Goal: Transaction & Acquisition: Purchase product/service

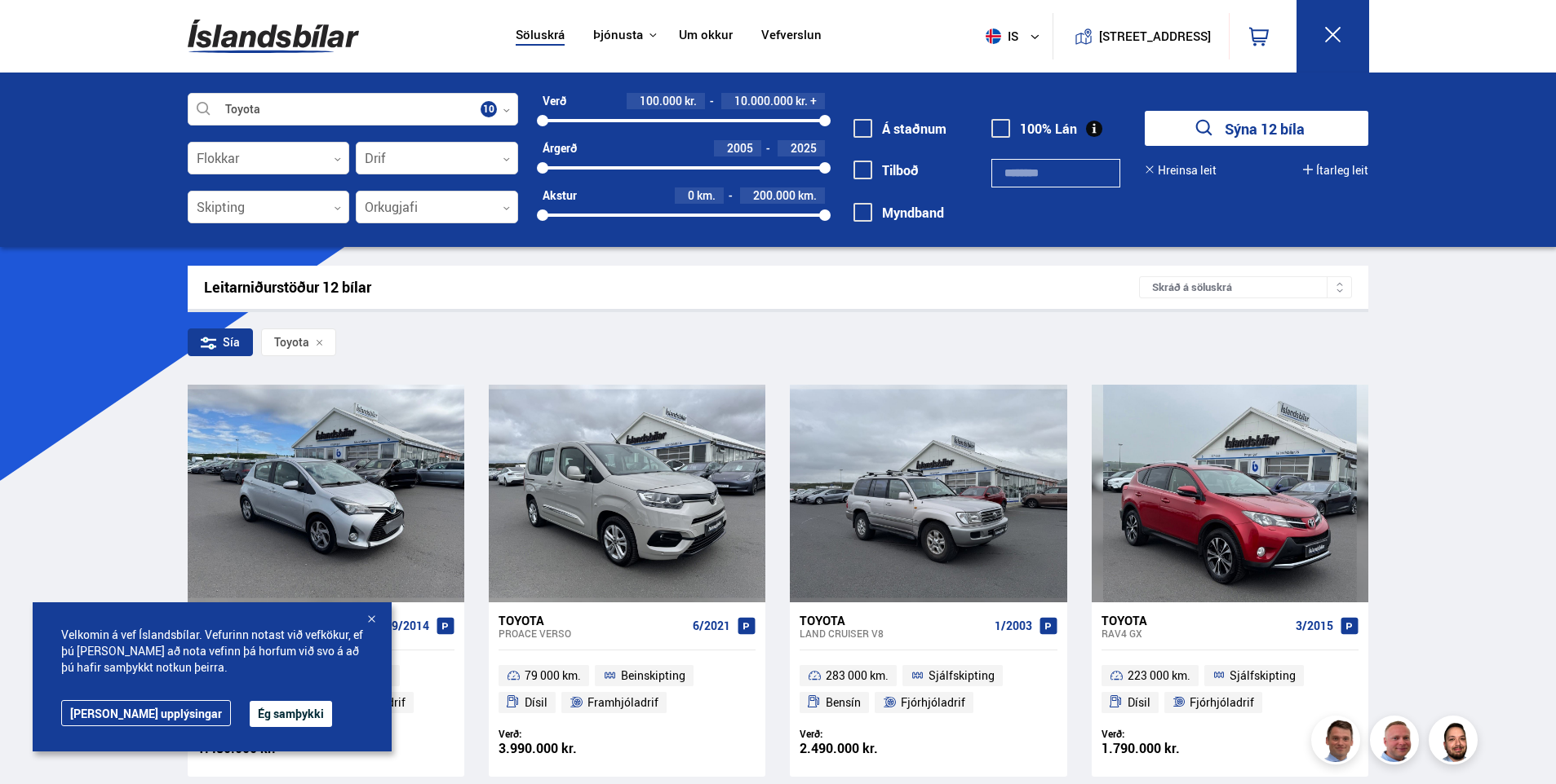
click at [249, 715] on button "Ég samþykki" at bounding box center [290, 714] width 82 height 26
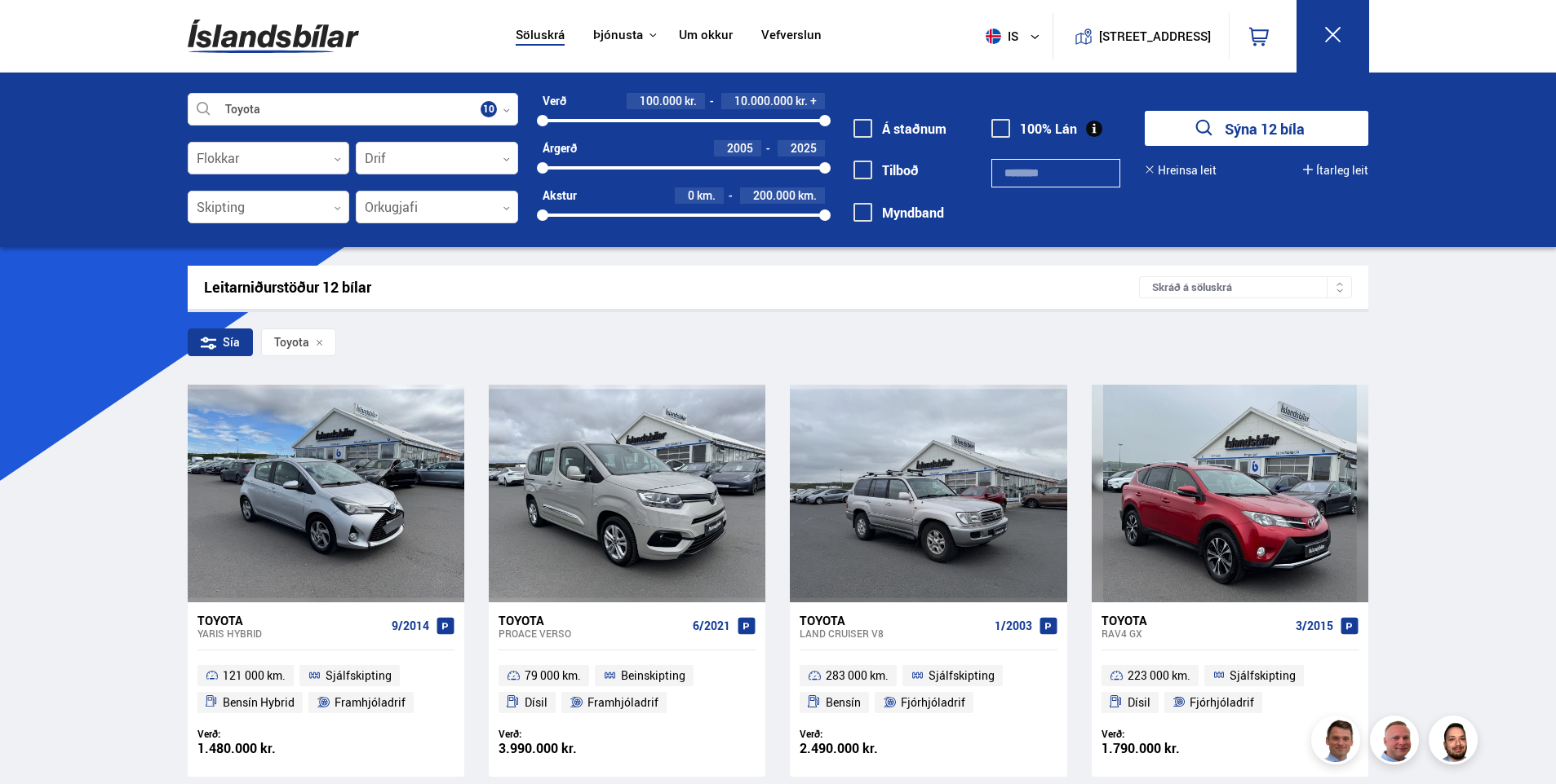
click at [318, 151] on div at bounding box center [268, 159] width 162 height 32
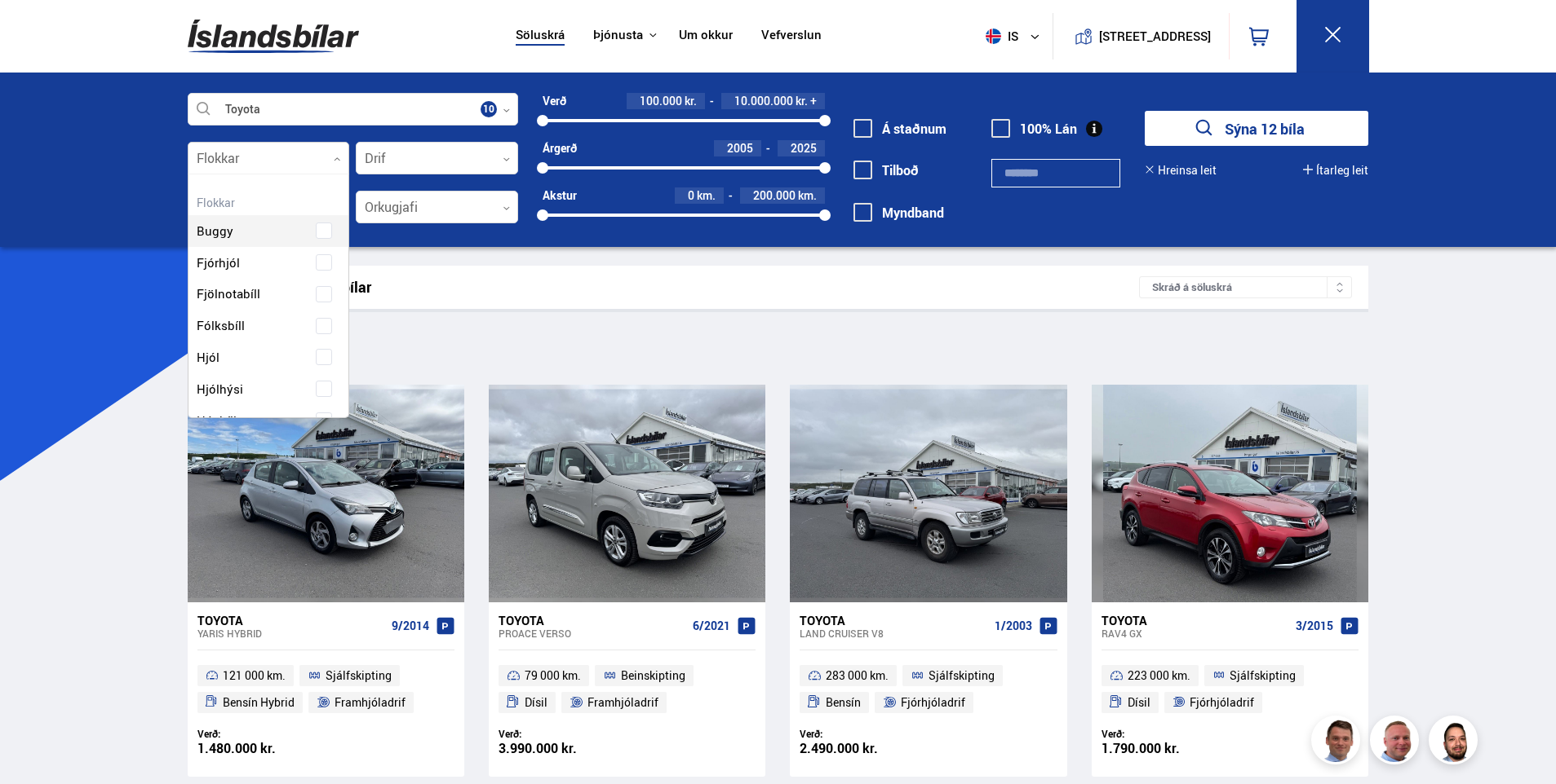
scroll to position [243, 156]
click at [318, 151] on div at bounding box center [268, 159] width 162 height 32
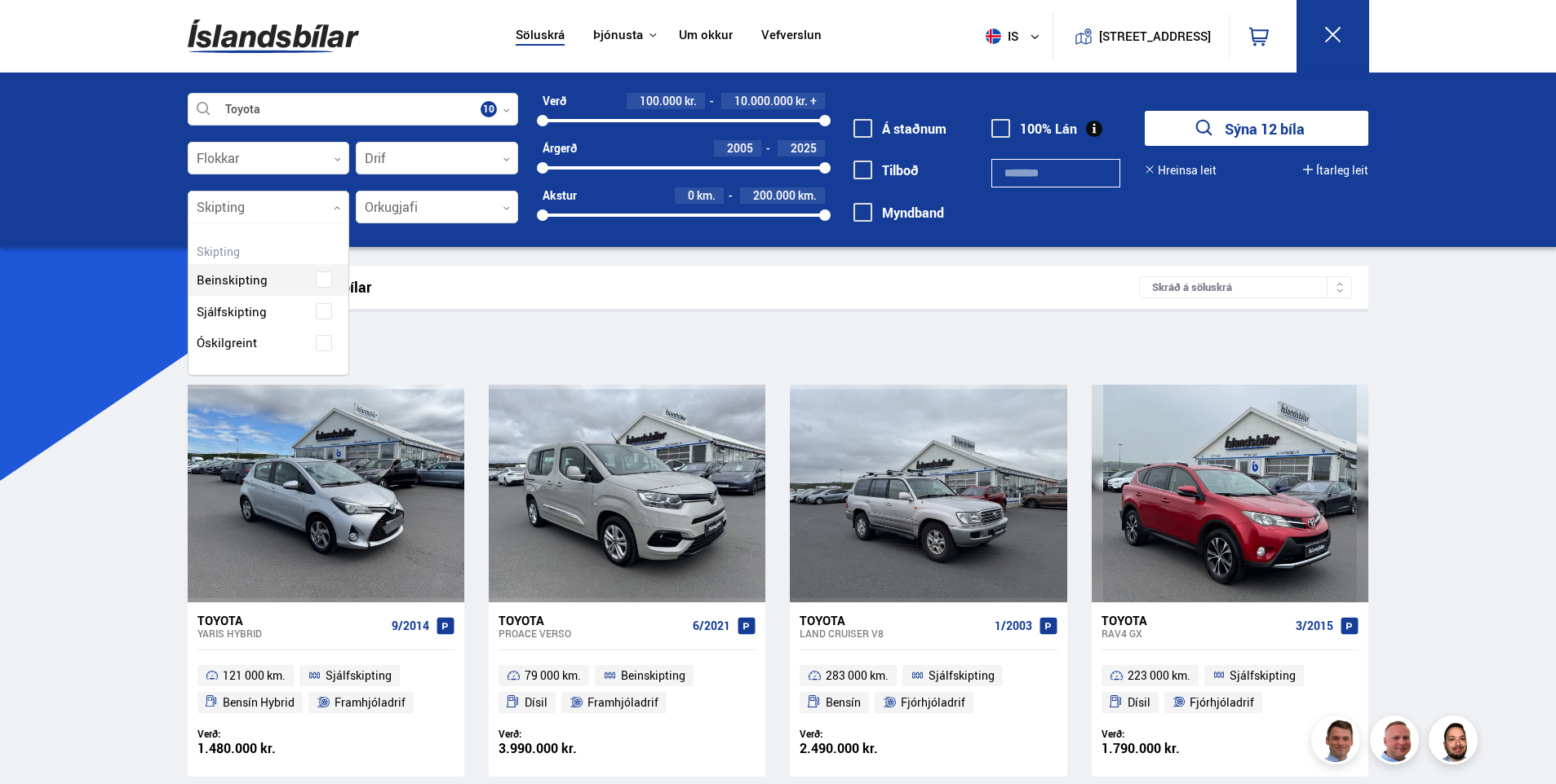
click at [312, 207] on div at bounding box center [268, 208] width 162 height 32
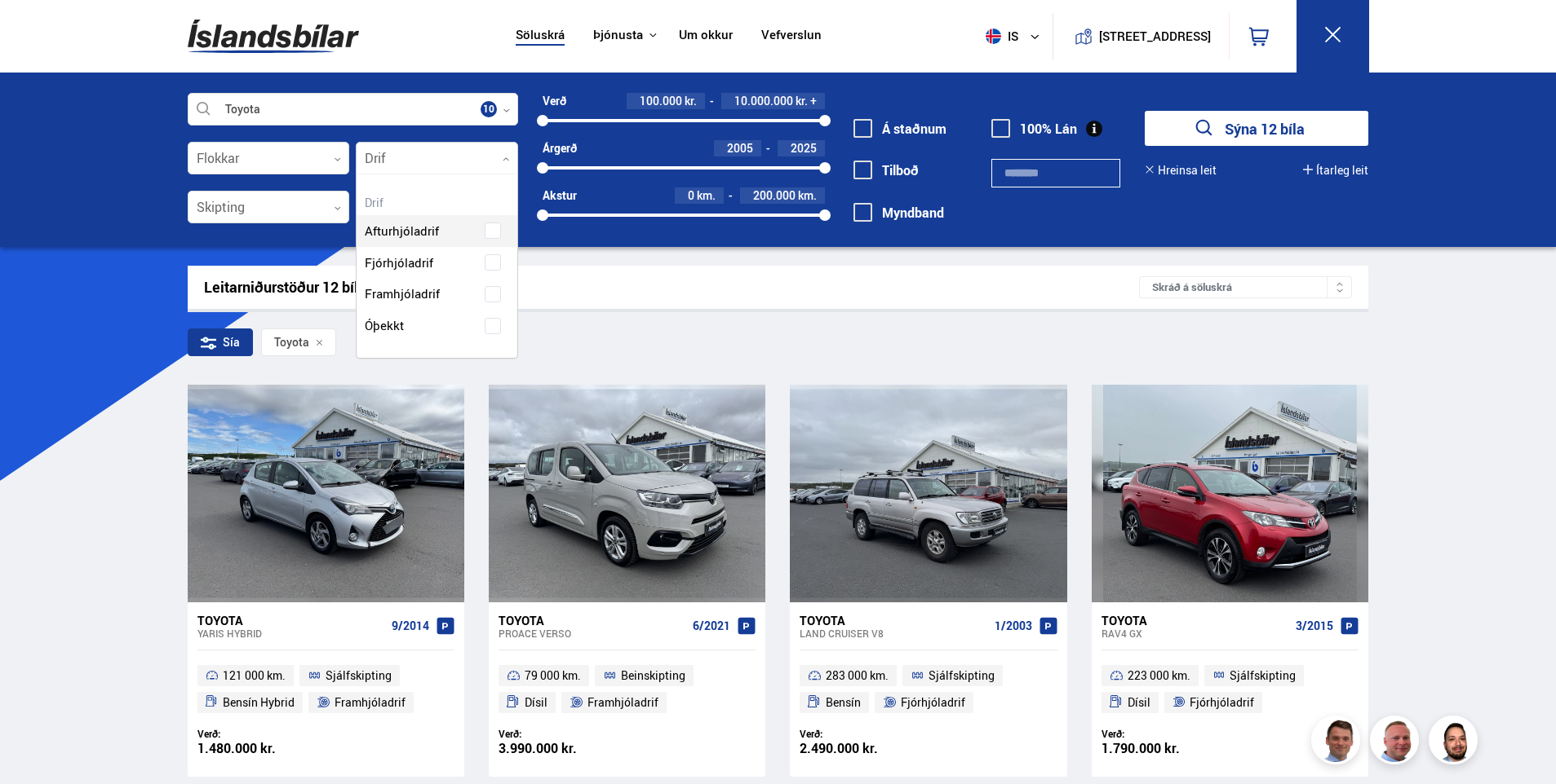
click at [394, 162] on div at bounding box center [437, 159] width 162 height 32
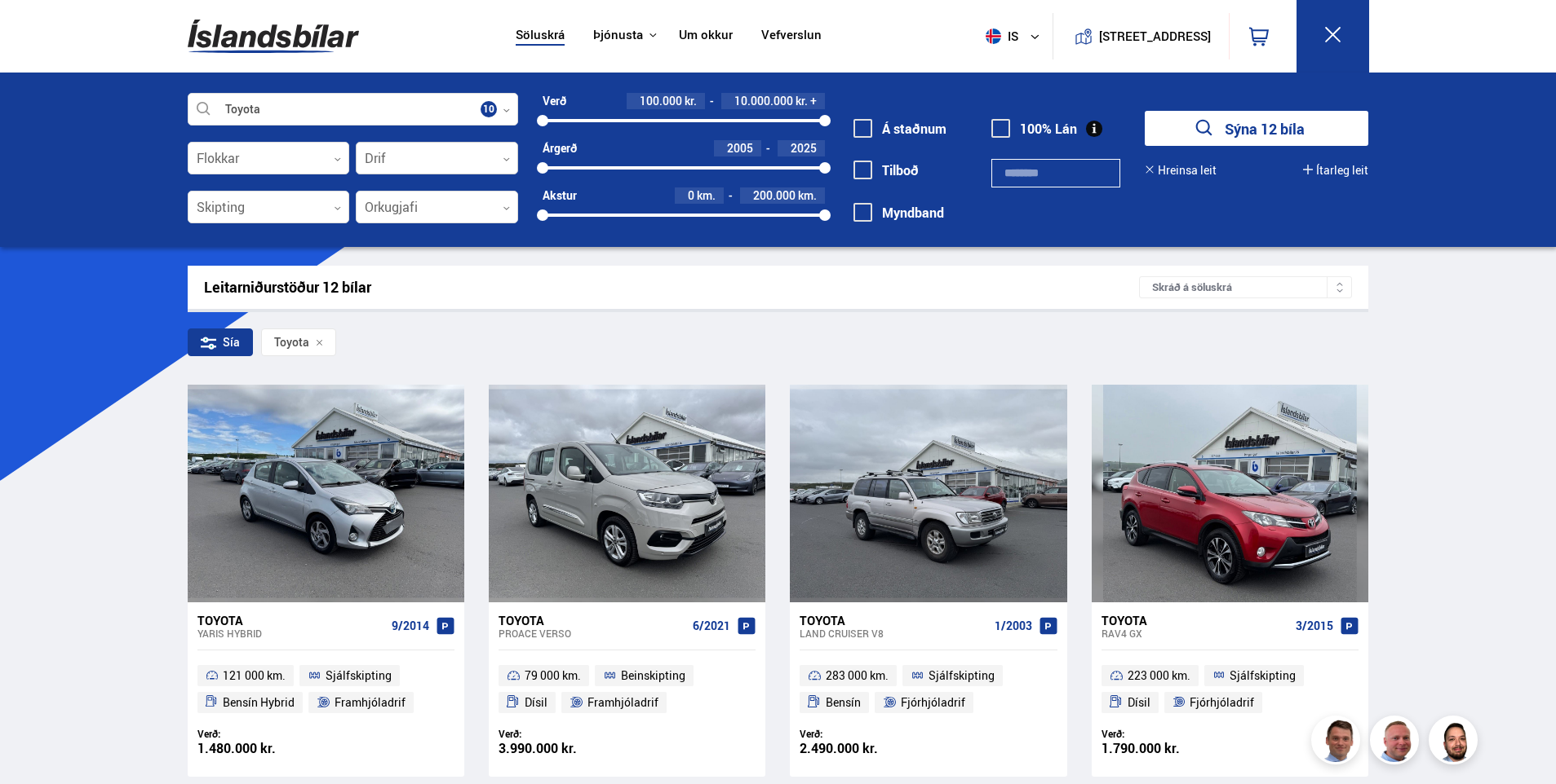
click at [394, 162] on div at bounding box center [437, 159] width 162 height 32
click at [410, 213] on div at bounding box center [437, 208] width 162 height 32
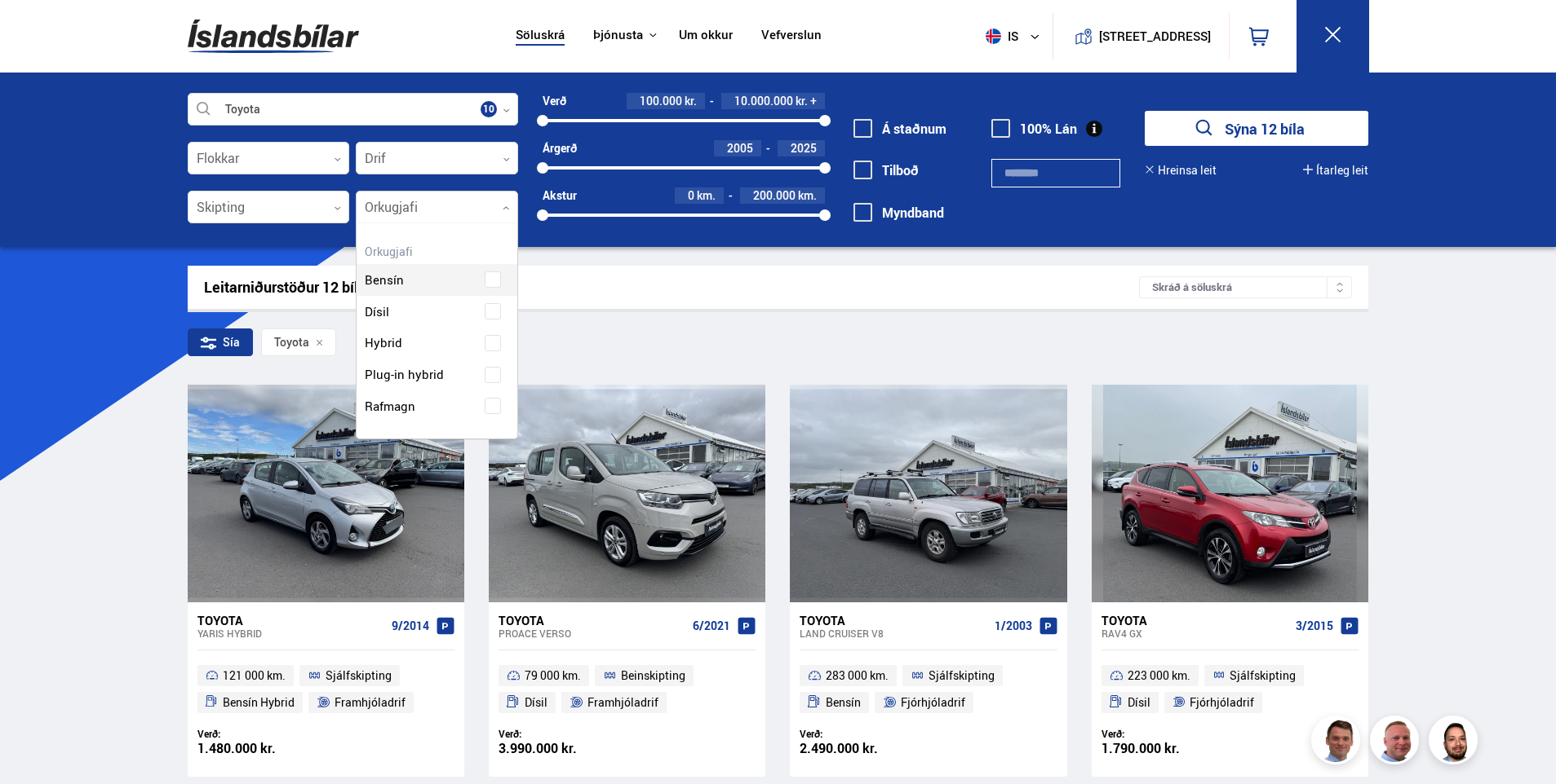
scroll to position [215, 160]
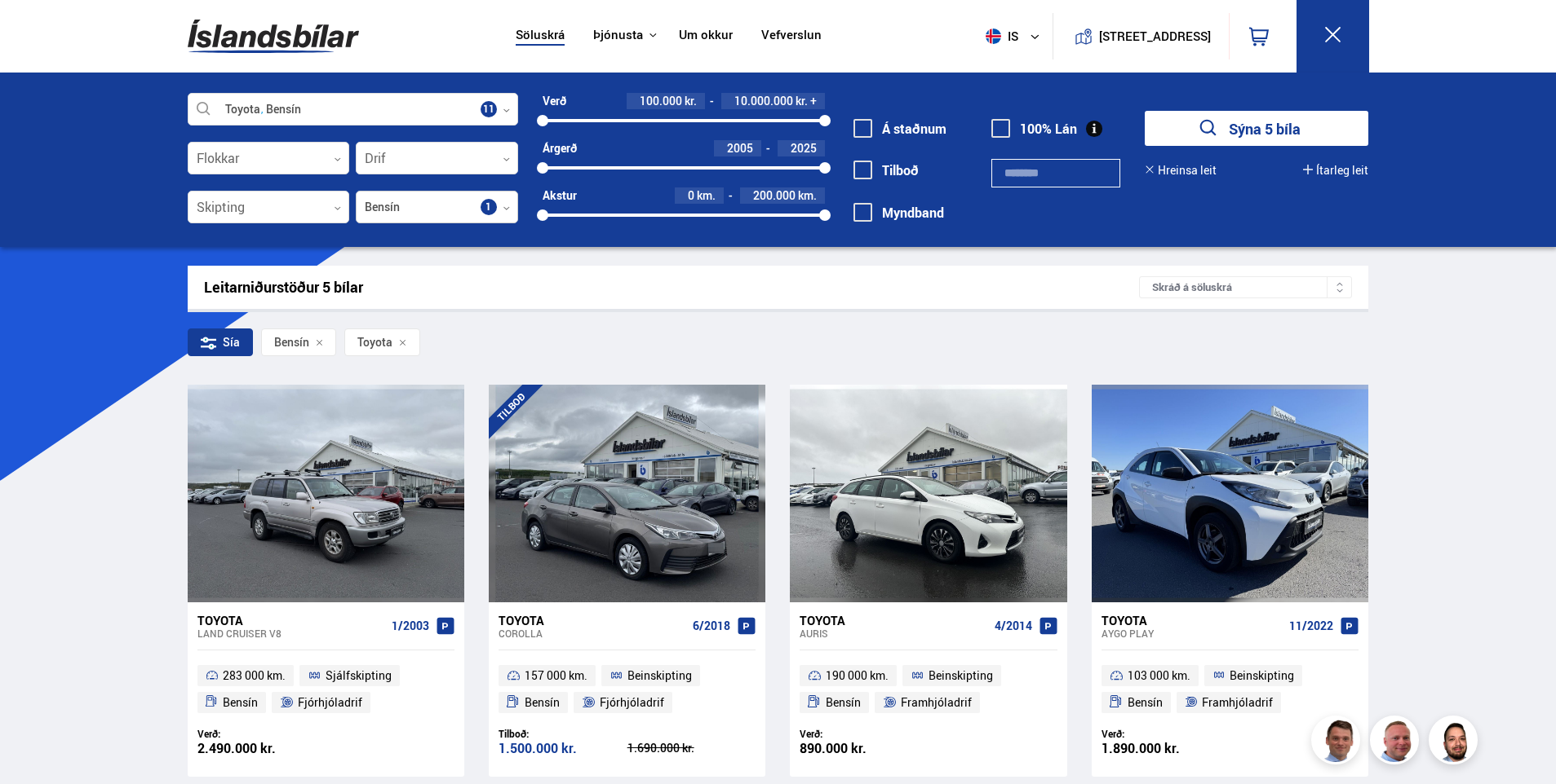
click at [487, 205] on div at bounding box center [437, 208] width 162 height 32
drag, startPoint x: 547, startPoint y: 125, endPoint x: 585, endPoint y: 129, distance: 38.2
click at [585, 129] on div "Verð 1.600.000 kr. 10.000.000 kr. + 1589650 10000000 Árgerð 2005 2025 2005 2025…" at bounding box center [671, 164] width 307 height 142
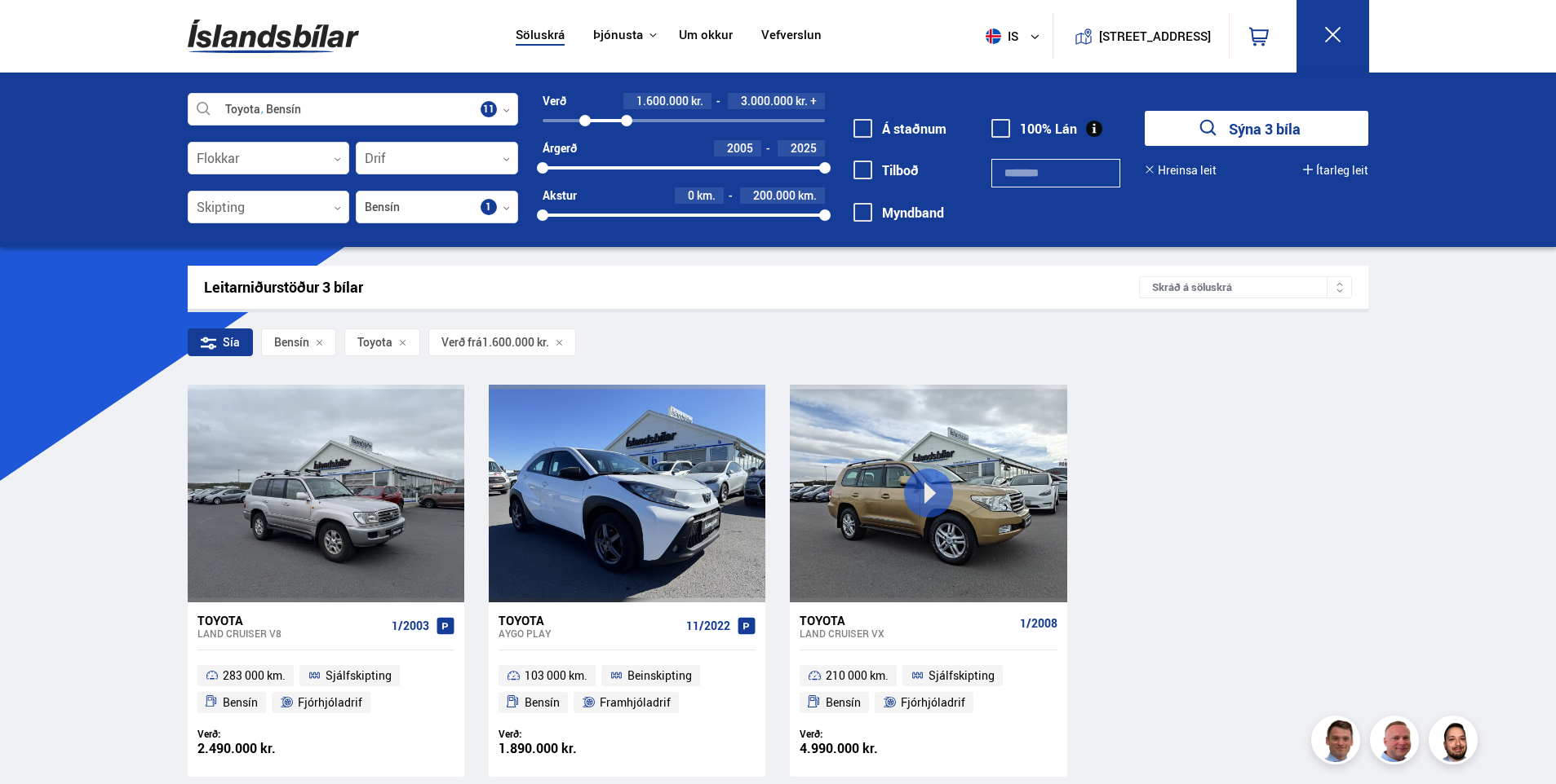
drag, startPoint x: 822, startPoint y: 122, endPoint x: 627, endPoint y: 137, distance: 195.6
click at [627, 137] on div "Verð 1.600.000 kr. 3.000.000 kr. + 1600000 3048898 Árgerð 2005 2025 2005 2025 A…" at bounding box center [671, 164] width 307 height 142
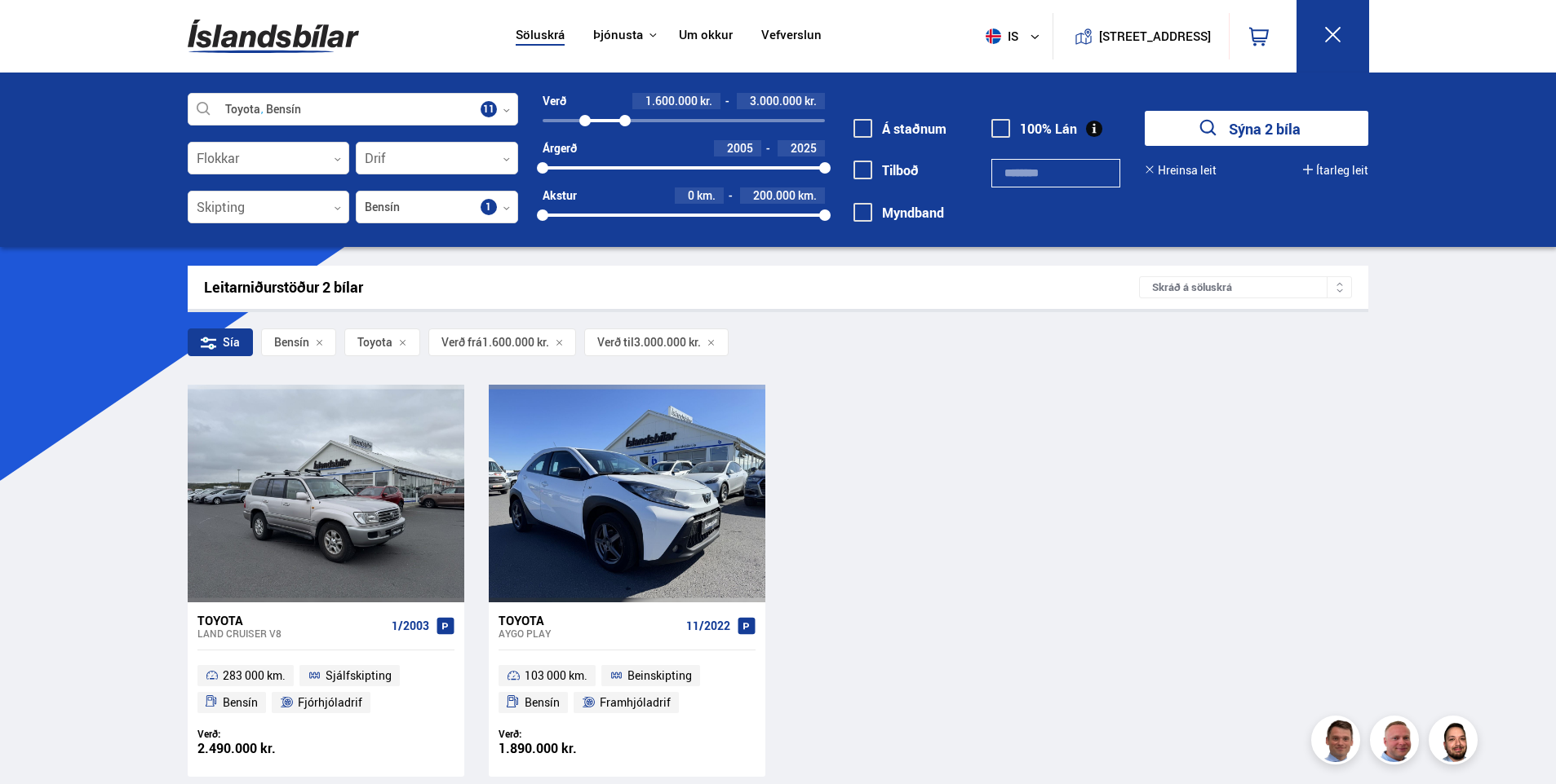
click at [1287, 134] on button "Sýna 2 bíla" at bounding box center [1256, 128] width 223 height 35
click at [636, 119] on div at bounding box center [635, 121] width 12 height 12
click at [1294, 129] on button "Sýna 2 bíla" at bounding box center [1256, 128] width 223 height 35
